Goal: Find specific page/section: Find specific page/section

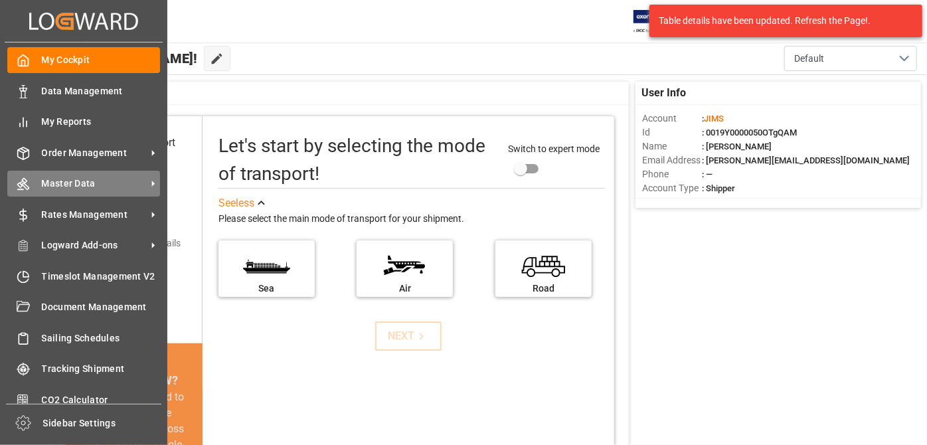
click at [112, 186] on span "Master Data" at bounding box center [94, 184] width 105 height 14
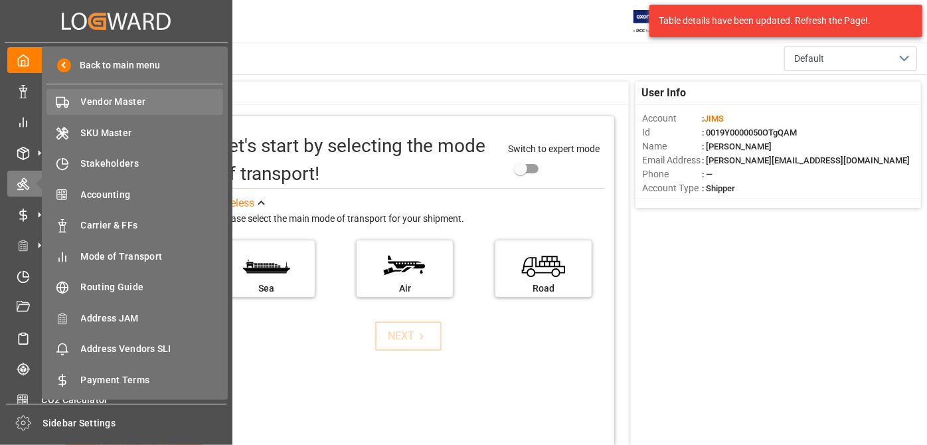
click at [119, 100] on span "Vendor Master" at bounding box center [152, 102] width 143 height 14
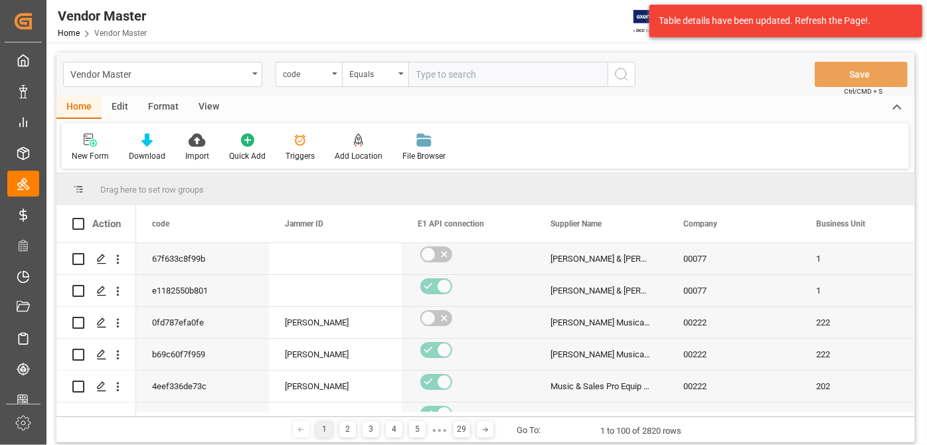
click at [450, 73] on input "text" at bounding box center [507, 74] width 199 height 25
click at [357, 76] on div "Equals" at bounding box center [371, 72] width 45 height 15
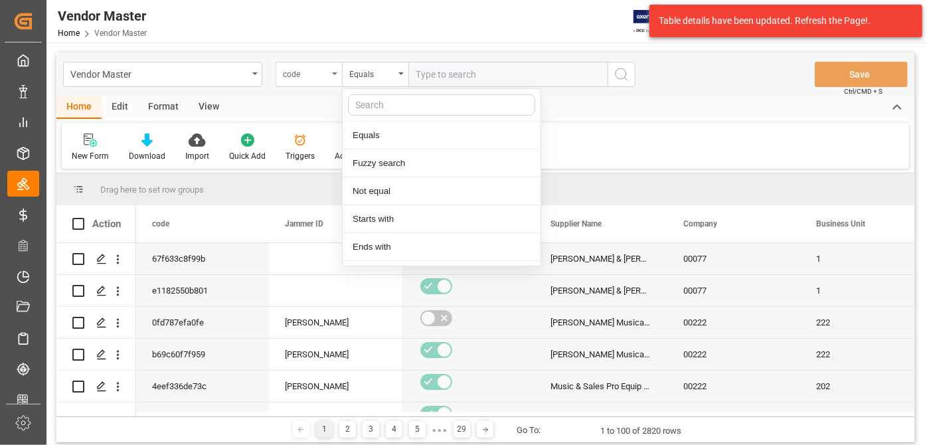
click at [335, 70] on div "code" at bounding box center [309, 74] width 66 height 25
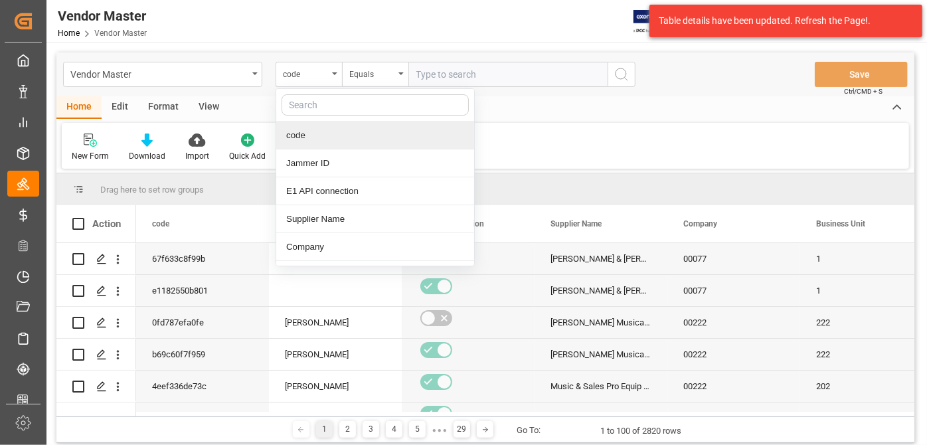
click at [329, 105] on input "text" at bounding box center [375, 104] width 187 height 21
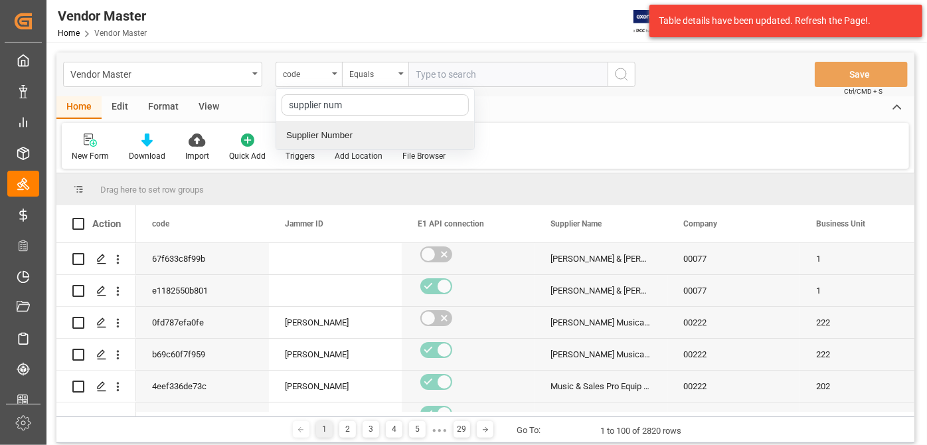
type input "supplier num"
click at [336, 124] on div "supplier num Supplier Number" at bounding box center [375, 119] width 199 height 62
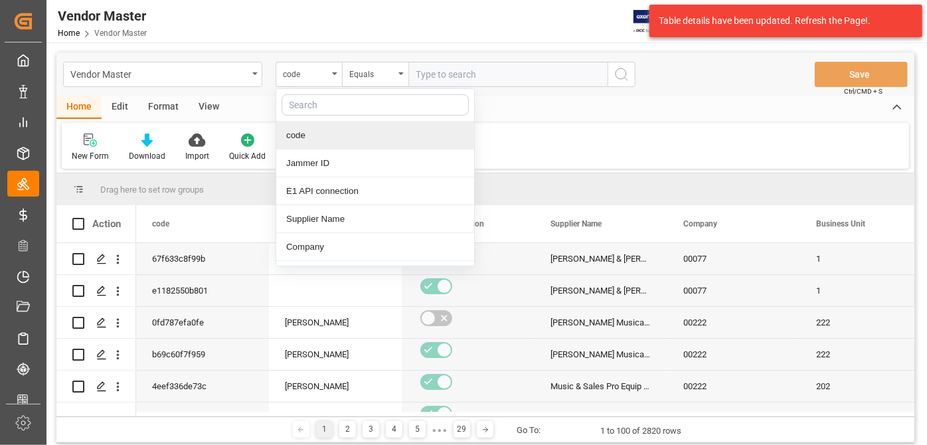
click at [338, 111] on input "text" at bounding box center [375, 104] width 187 height 21
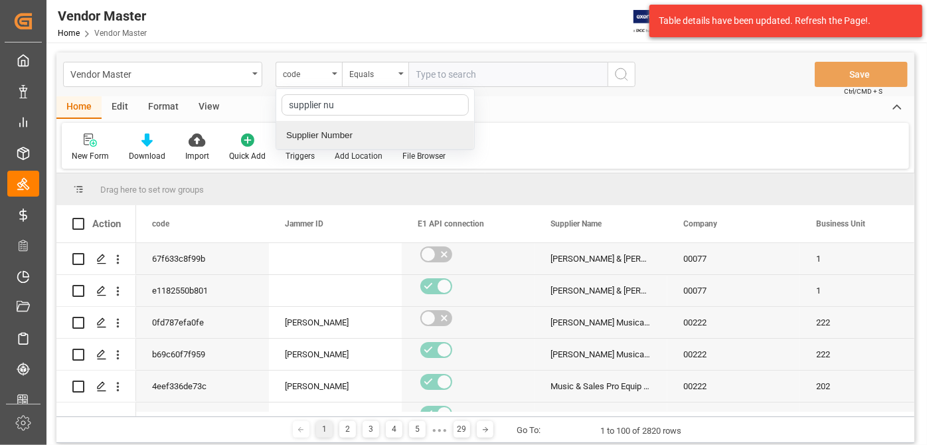
type input "supplier num"
click at [342, 137] on div "Supplier Number" at bounding box center [375, 136] width 198 height 28
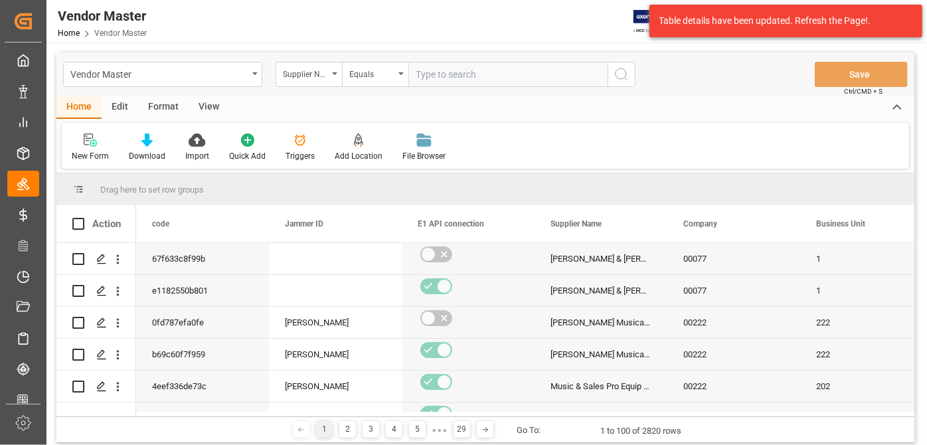
click at [451, 74] on input "text" at bounding box center [507, 74] width 199 height 25
paste input "542872"
type input "542872"
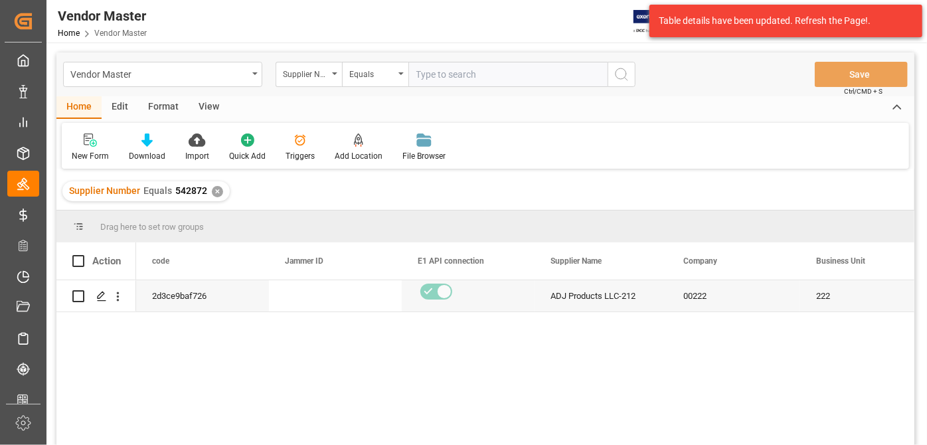
click at [492, 68] on input "text" at bounding box center [507, 74] width 199 height 25
paste input "752658"
type input "752658"
click at [216, 187] on div "✕" at bounding box center [217, 191] width 11 height 11
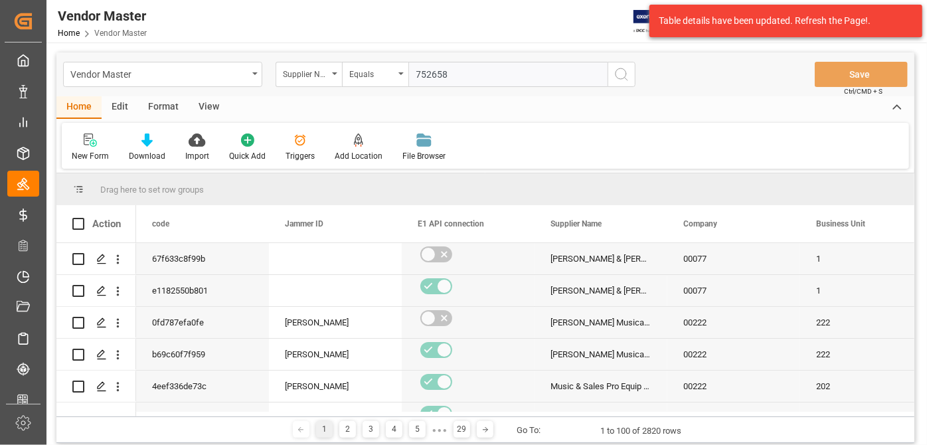
click at [620, 79] on circle "search button" at bounding box center [621, 73] width 11 height 11
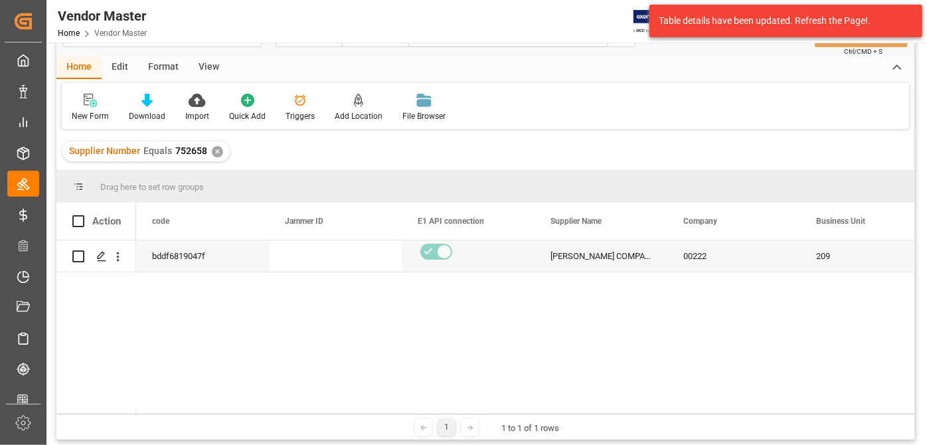
scroll to position [120, 0]
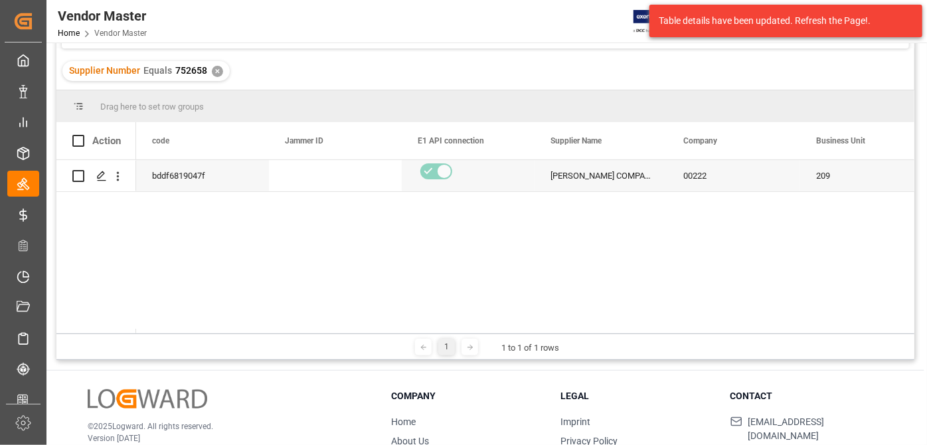
drag, startPoint x: 195, startPoint y: 328, endPoint x: 217, endPoint y: 339, distance: 24.4
click at [217, 339] on div "Drag here to set row groups Drag here to set column labels Action code Jammer I…" at bounding box center [485, 225] width 858 height 270
click at [187, 335] on div "1 1 to 1 of 1 rows" at bounding box center [485, 346] width 858 height 27
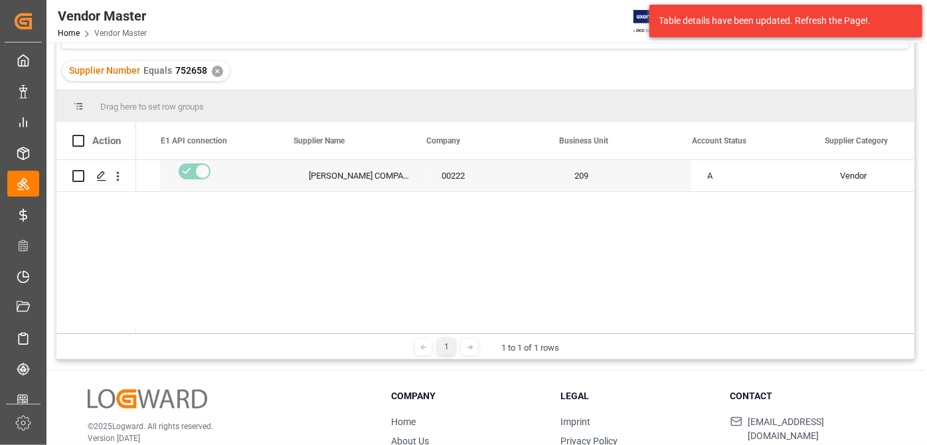
scroll to position [0, 0]
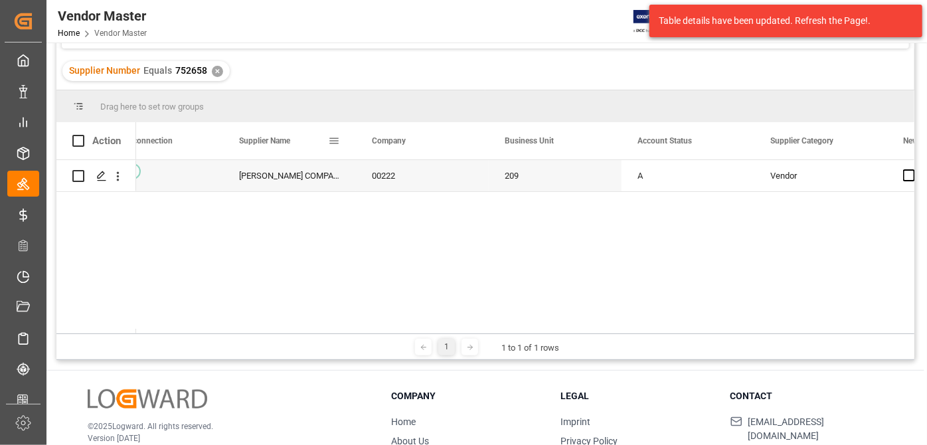
click at [283, 158] on div "Supplier Name" at bounding box center [283, 140] width 89 height 37
click at [362, 62] on div "Supplier Number Equals 752658 ✕" at bounding box center [292, 71] width 167 height 20
click at [190, 70] on div "✕" at bounding box center [190, 71] width 11 height 11
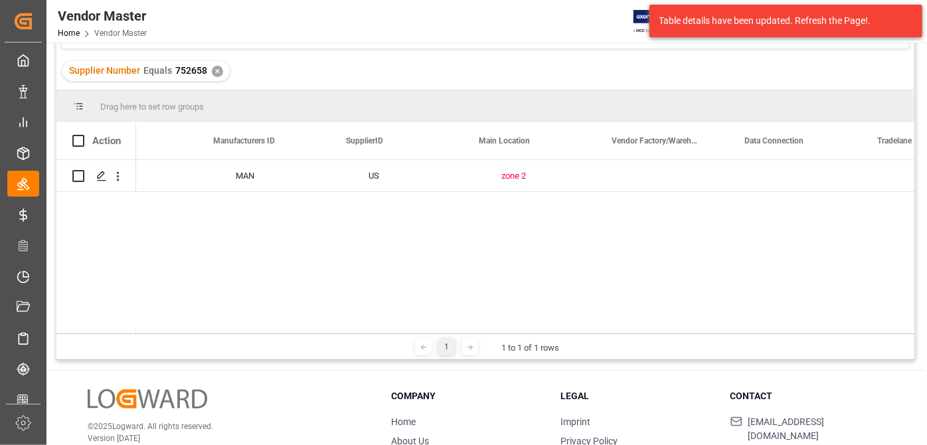
scroll to position [0, 2728]
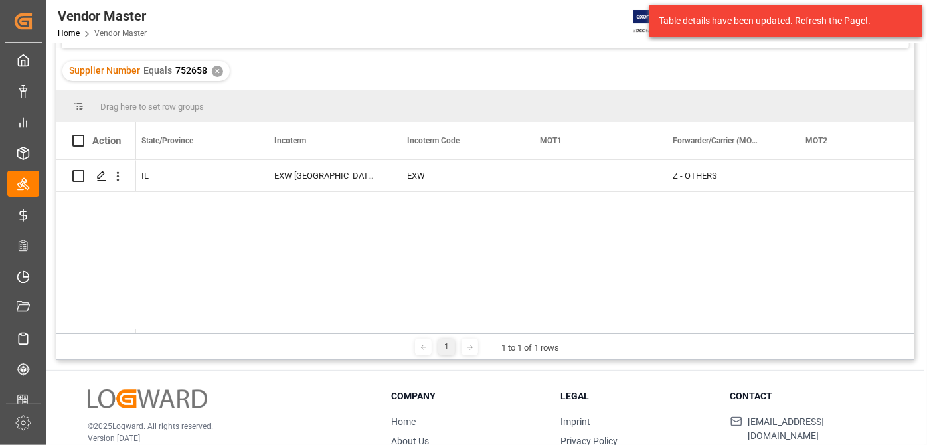
click at [585, 281] on div "IL EXW [GEOGRAPHIC_DATA] [GEOGRAPHIC_DATA] US EXW Z - OTHERS Z - OTHERS 60689-5…" at bounding box center [525, 246] width 778 height 173
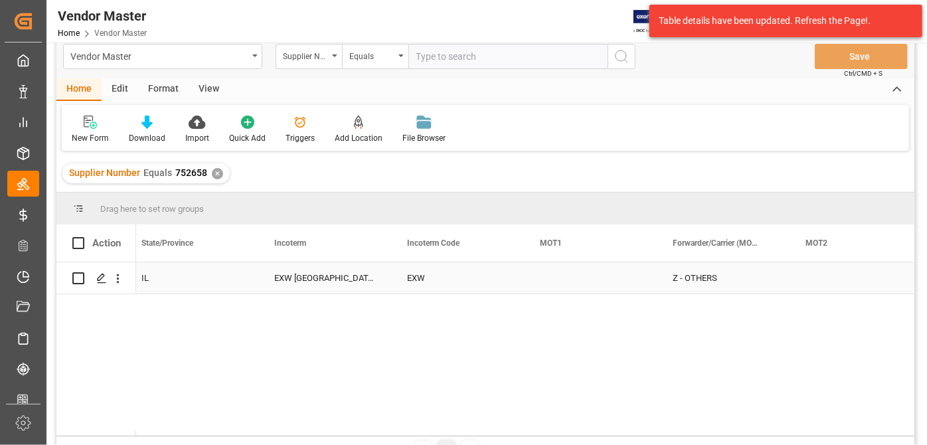
scroll to position [0, 0]
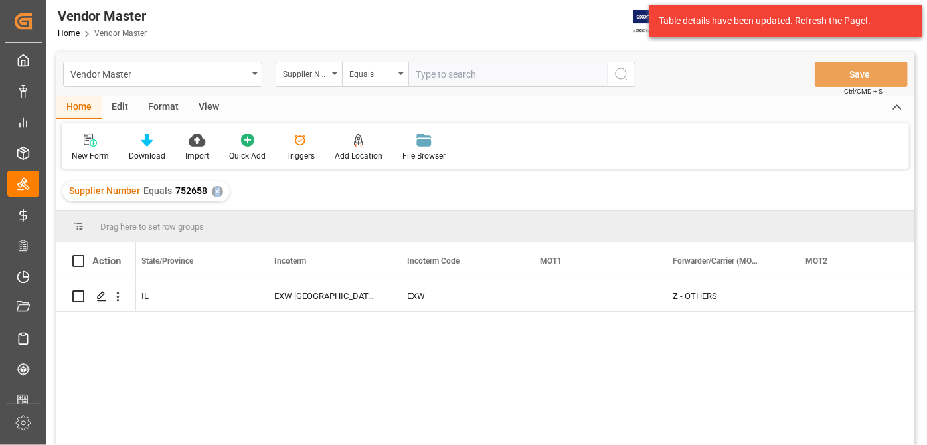
click at [214, 194] on div "✕" at bounding box center [217, 191] width 11 height 11
